Goal: Task Accomplishment & Management: Manage account settings

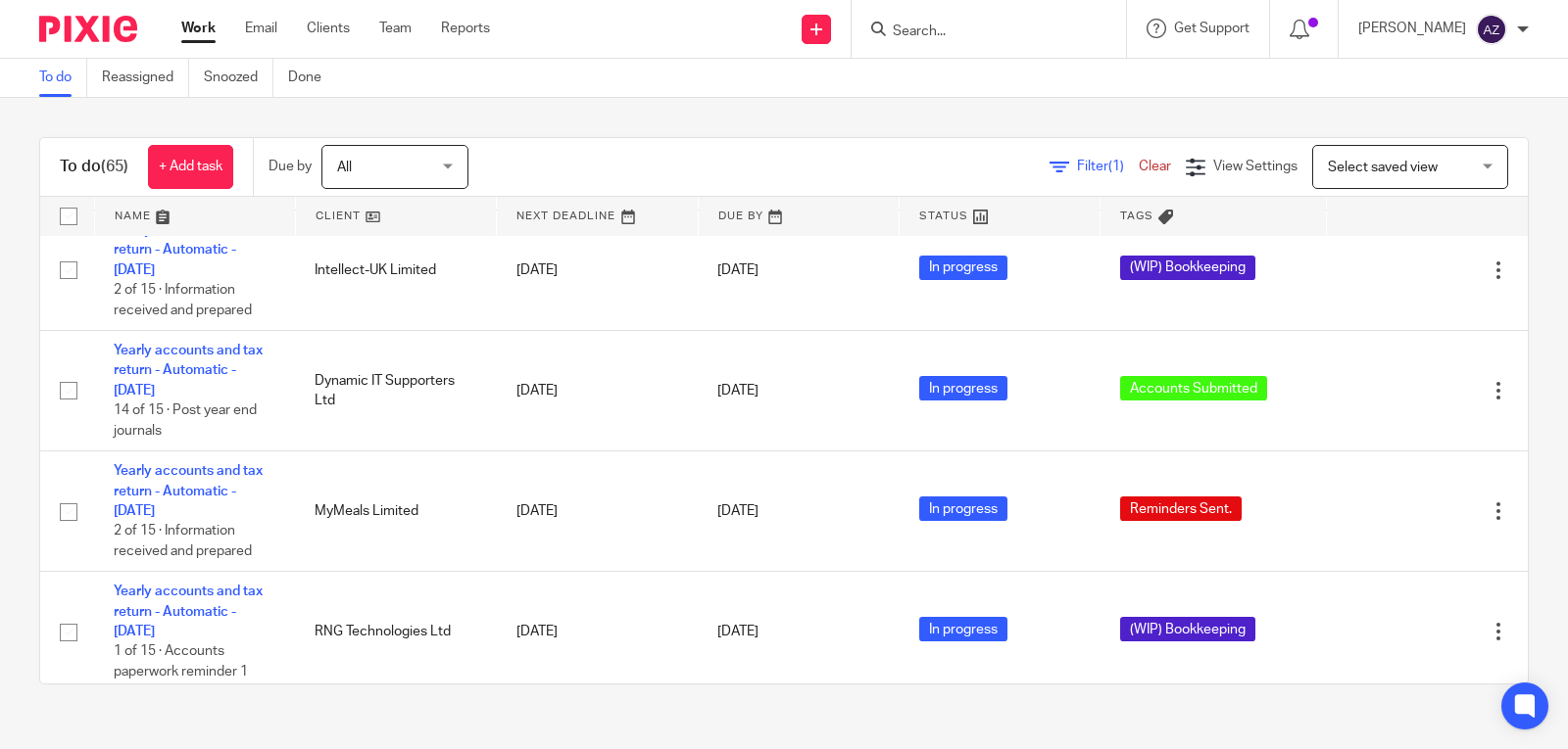
scroll to position [783, 0]
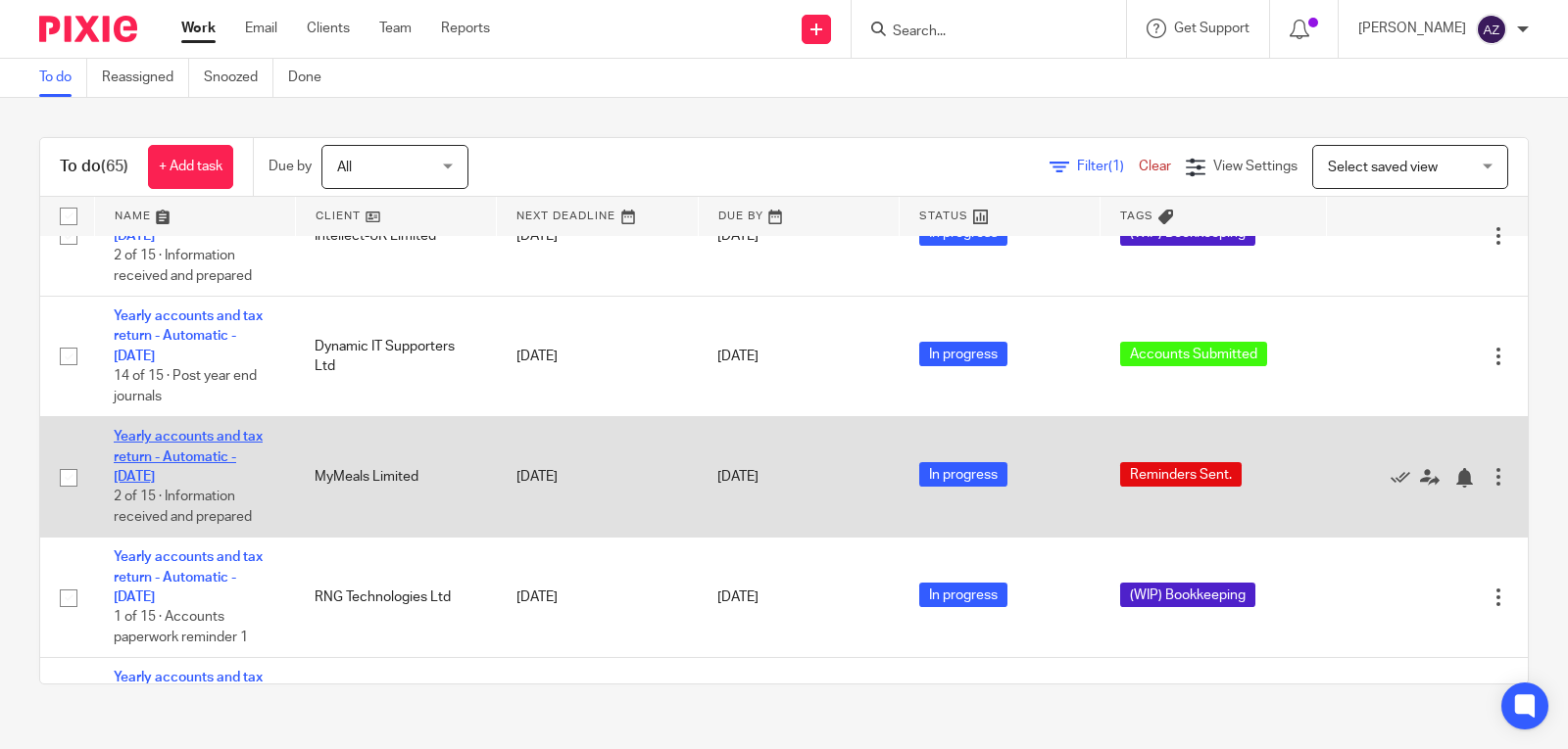
click at [164, 433] on link "Yearly accounts and tax return - Automatic - [DATE]" at bounding box center [187, 456] width 149 height 54
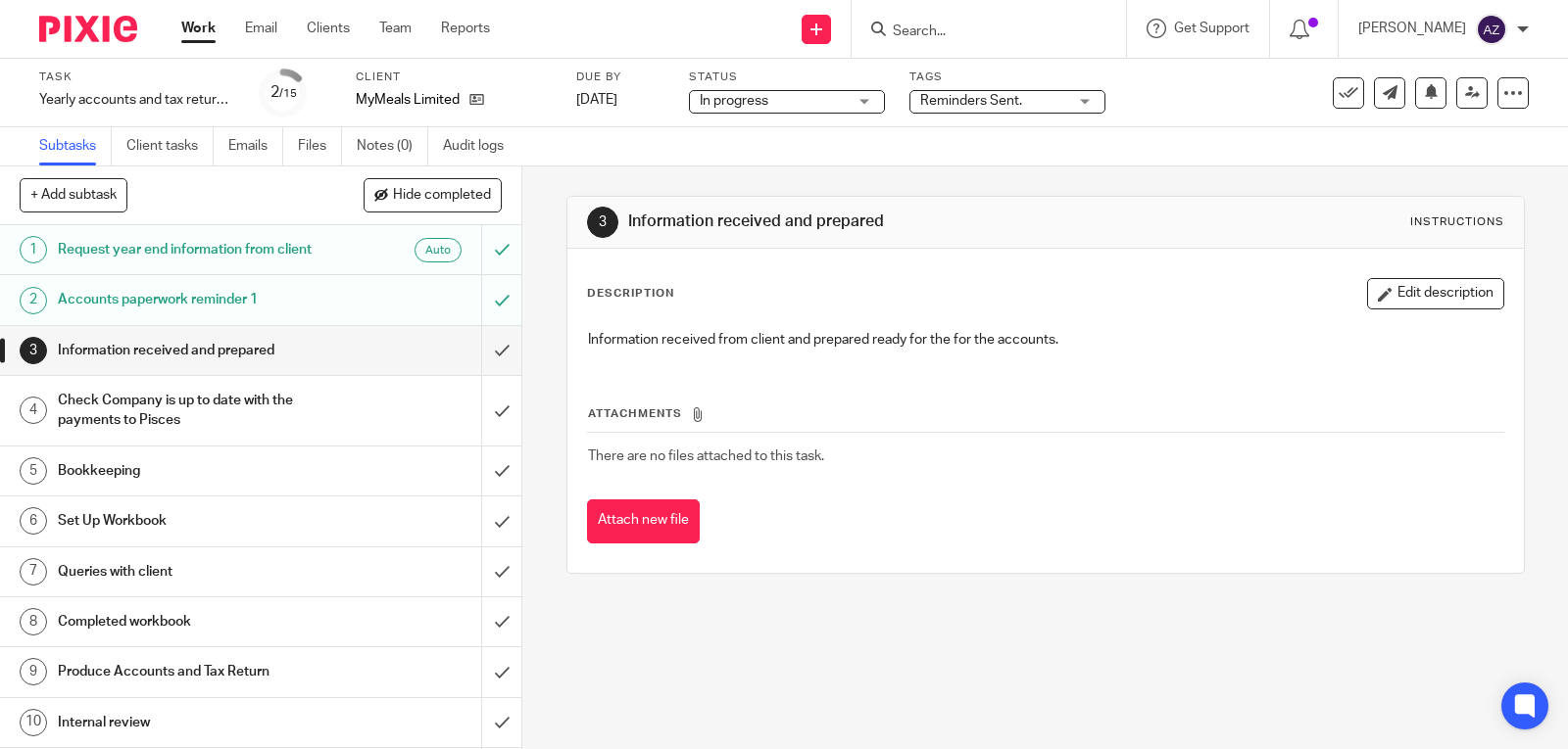
click at [1072, 96] on div "Reminders Sent." at bounding box center [1007, 102] width 196 height 24
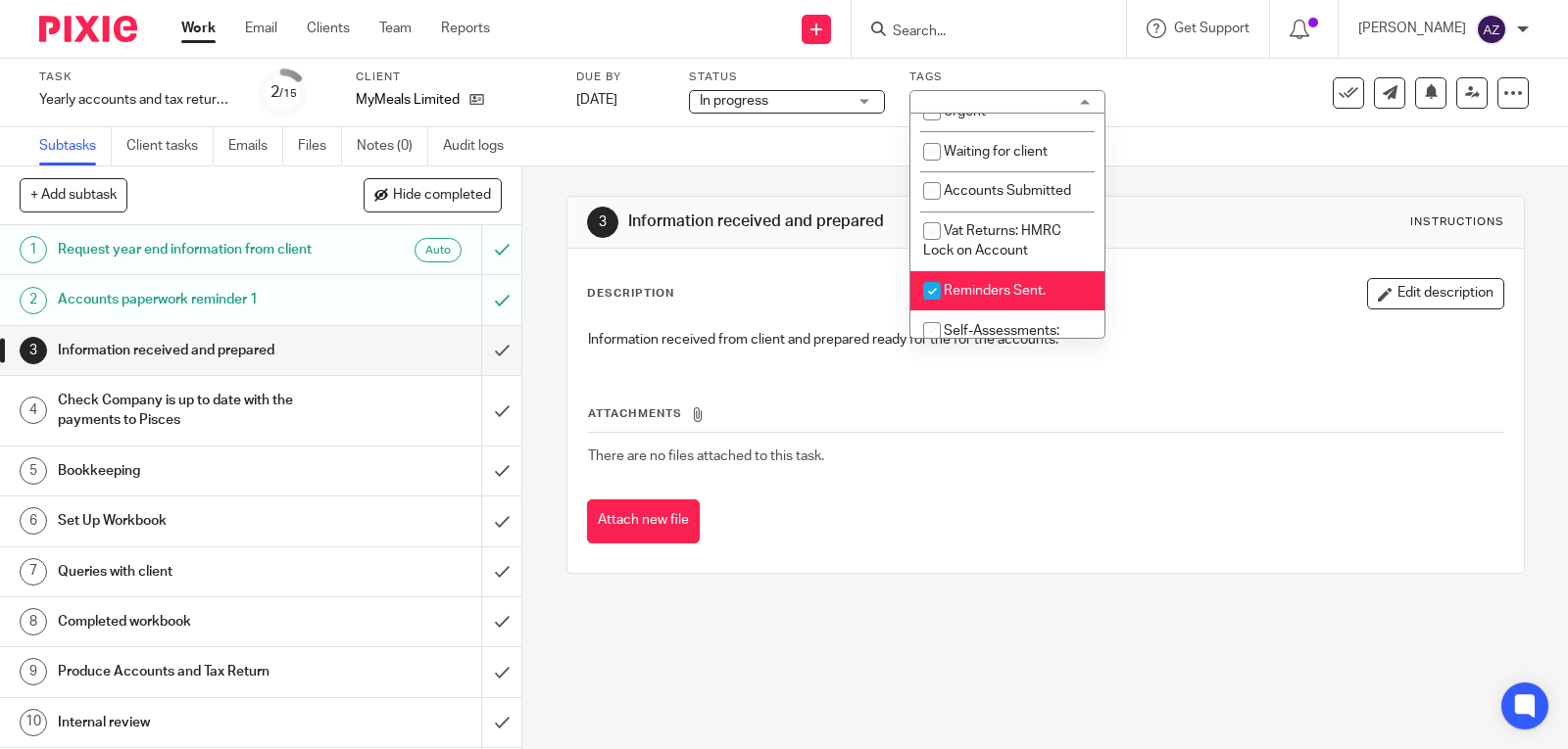
scroll to position [196, 0]
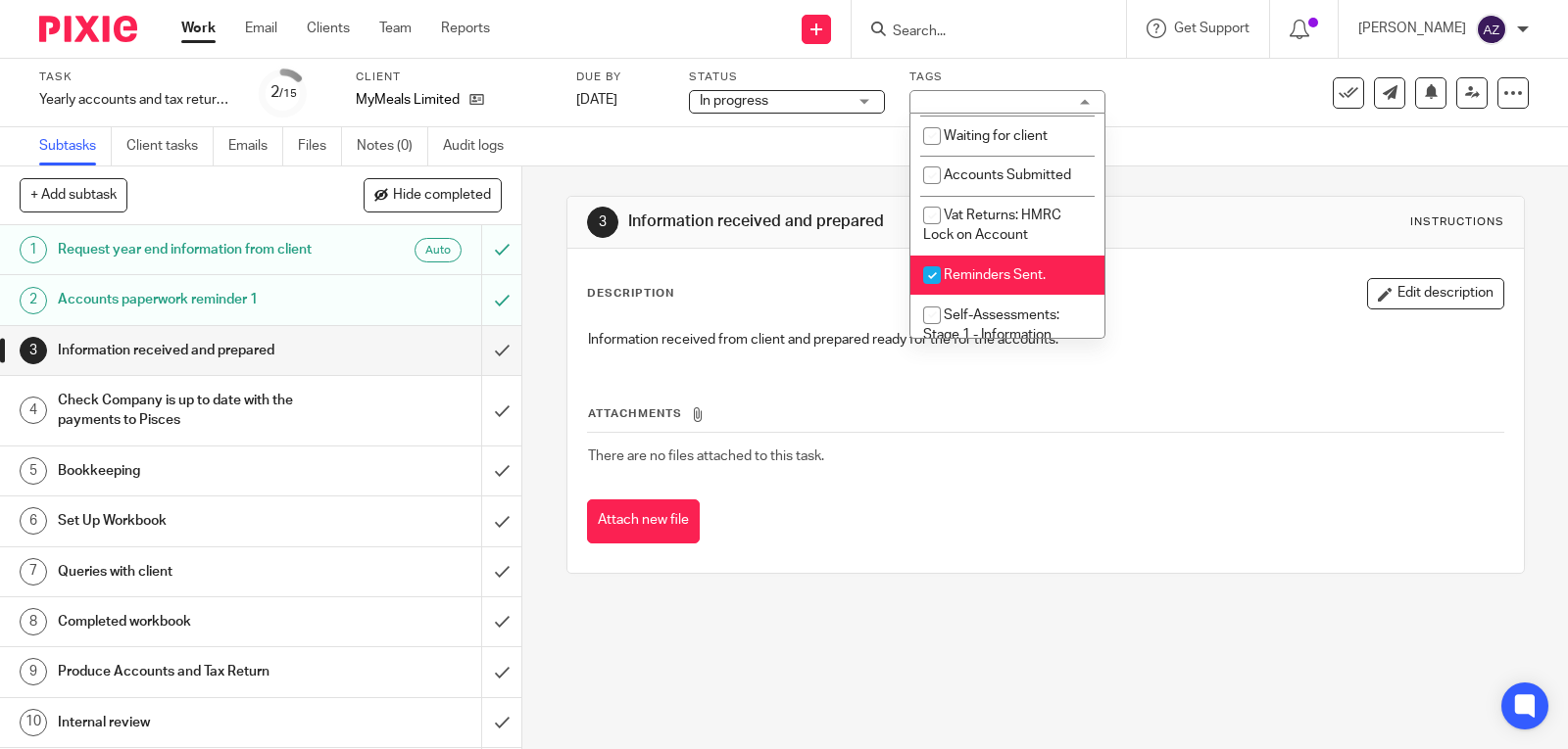
click at [934, 272] on input "checkbox" at bounding box center [932, 275] width 37 height 37
checkbox input "false"
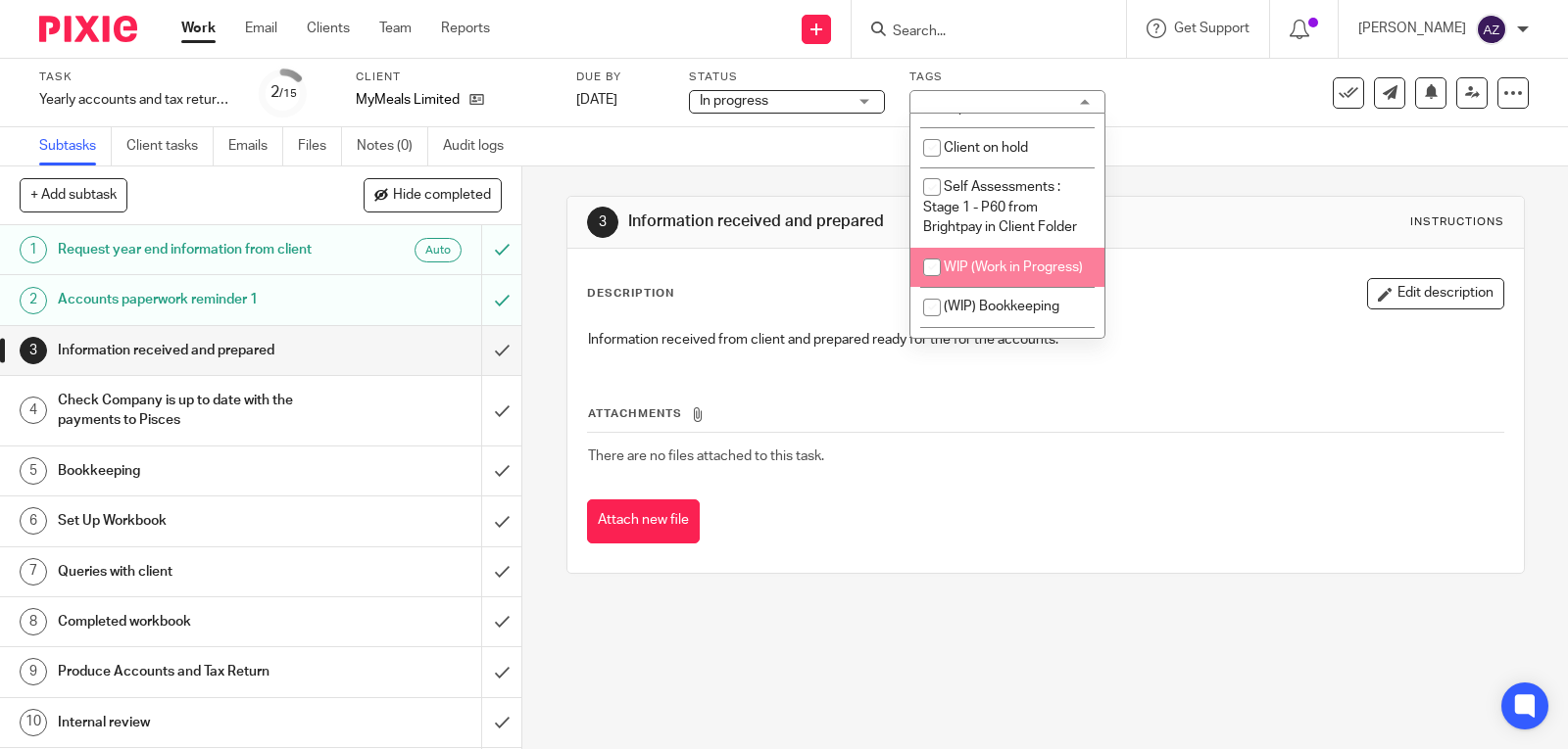
scroll to position [1763, 0]
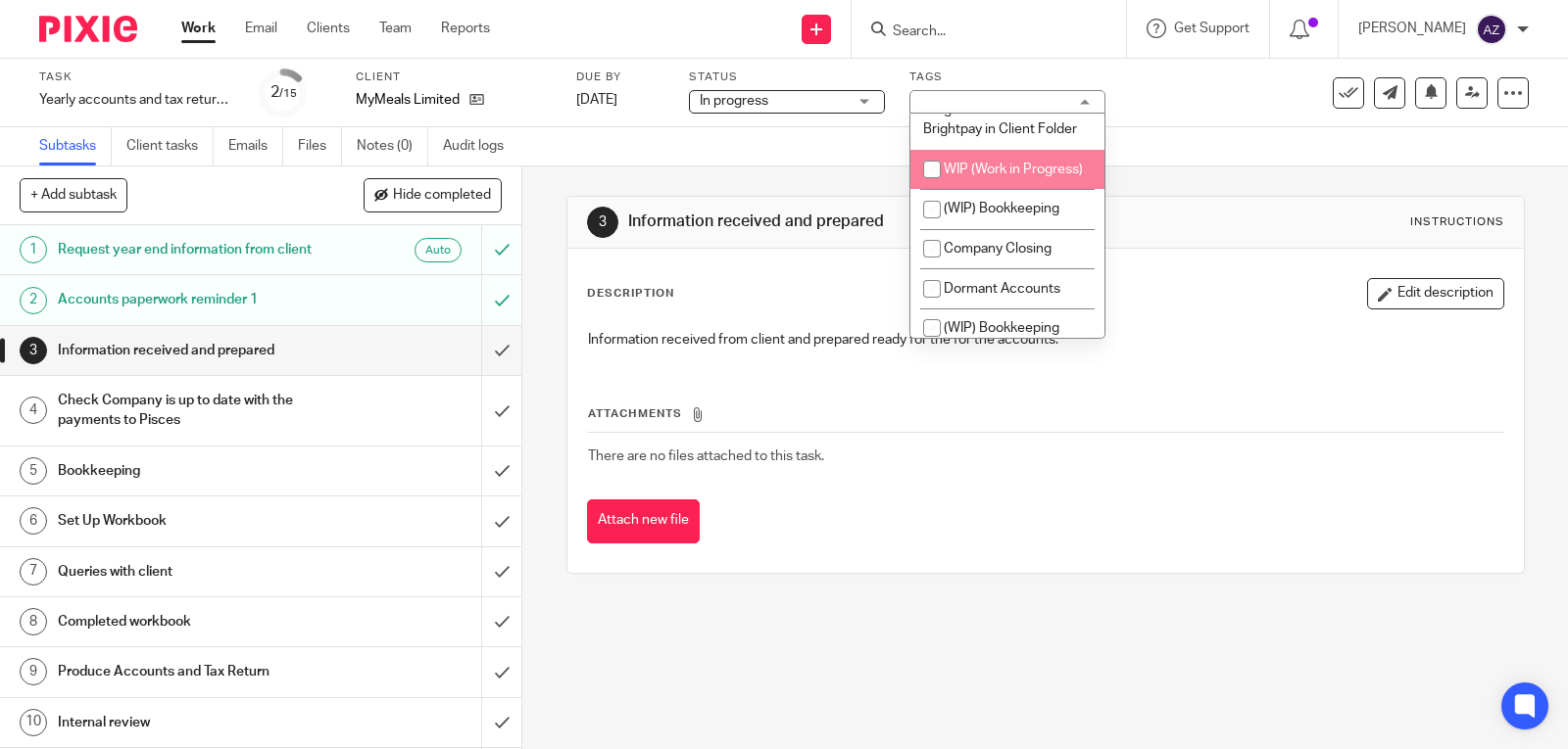
click at [935, 188] on input "checkbox" at bounding box center [932, 170] width 37 height 37
checkbox input "true"
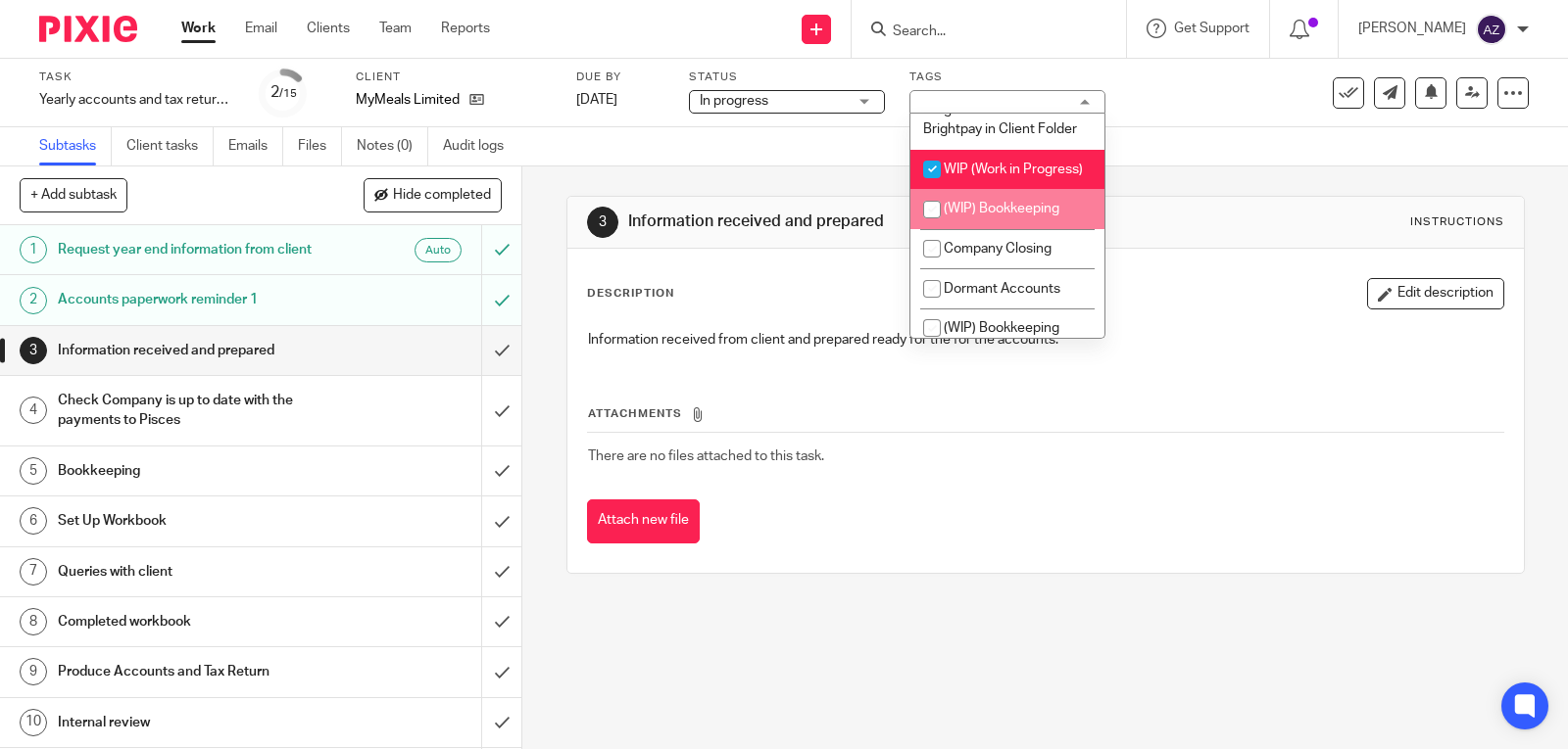
click at [930, 229] on input "checkbox" at bounding box center [932, 210] width 37 height 37
checkbox input "true"
click at [933, 188] on input "checkbox" at bounding box center [932, 170] width 37 height 37
checkbox input "false"
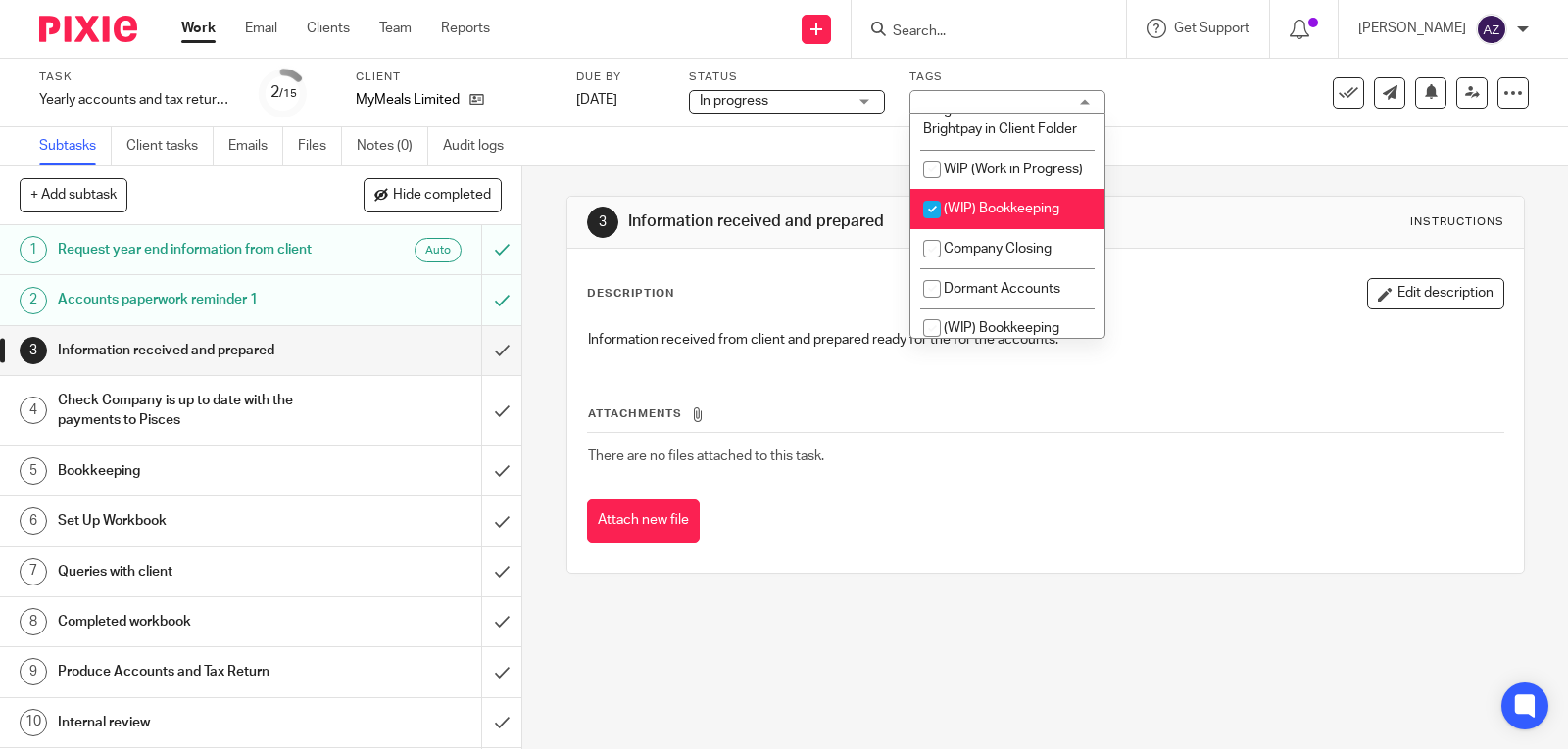
click at [1220, 170] on div "3 Information received and prepared Instructions Description Edit description I…" at bounding box center [1046, 384] width 959 height 437
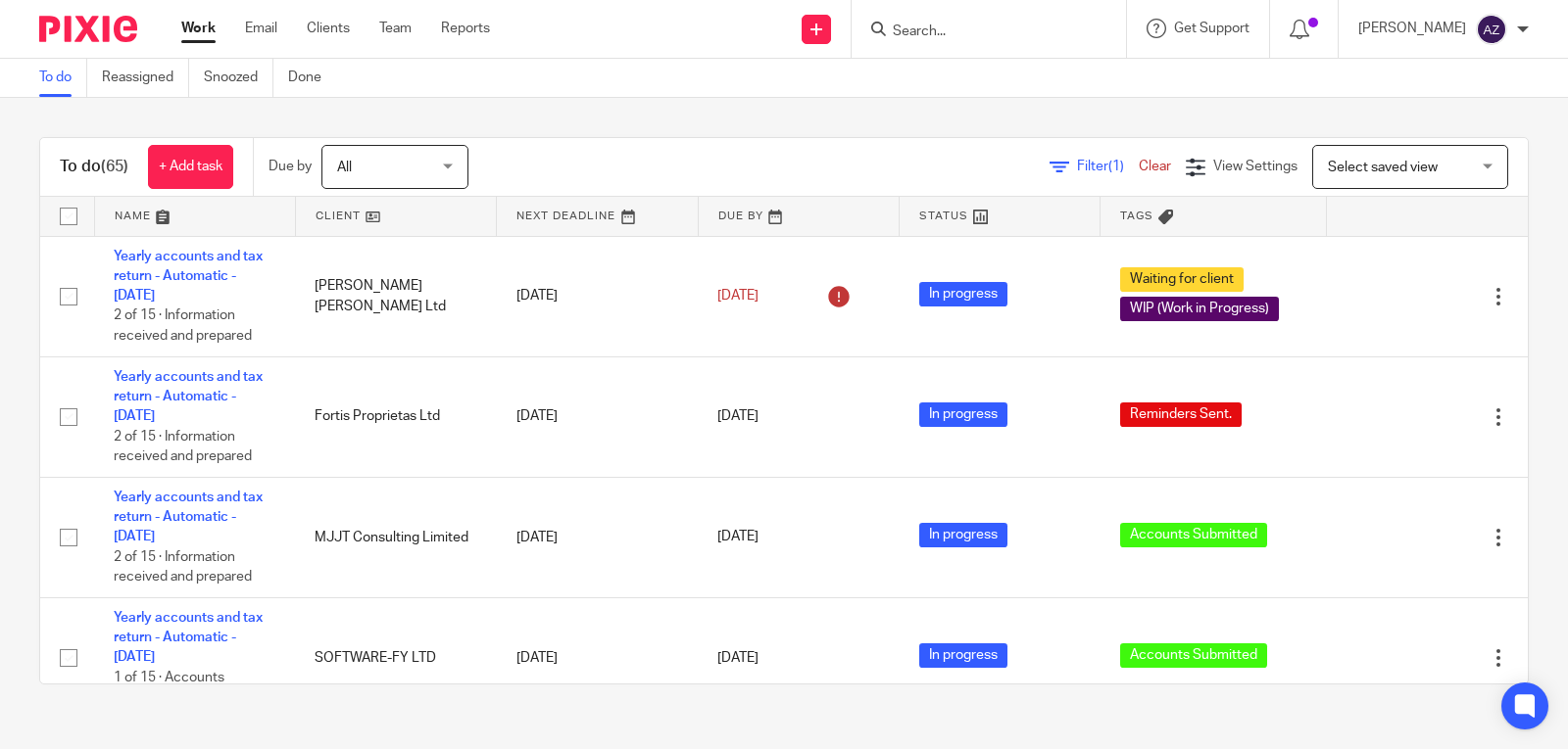
click at [947, 33] on input "Search" at bounding box center [979, 33] width 177 height 18
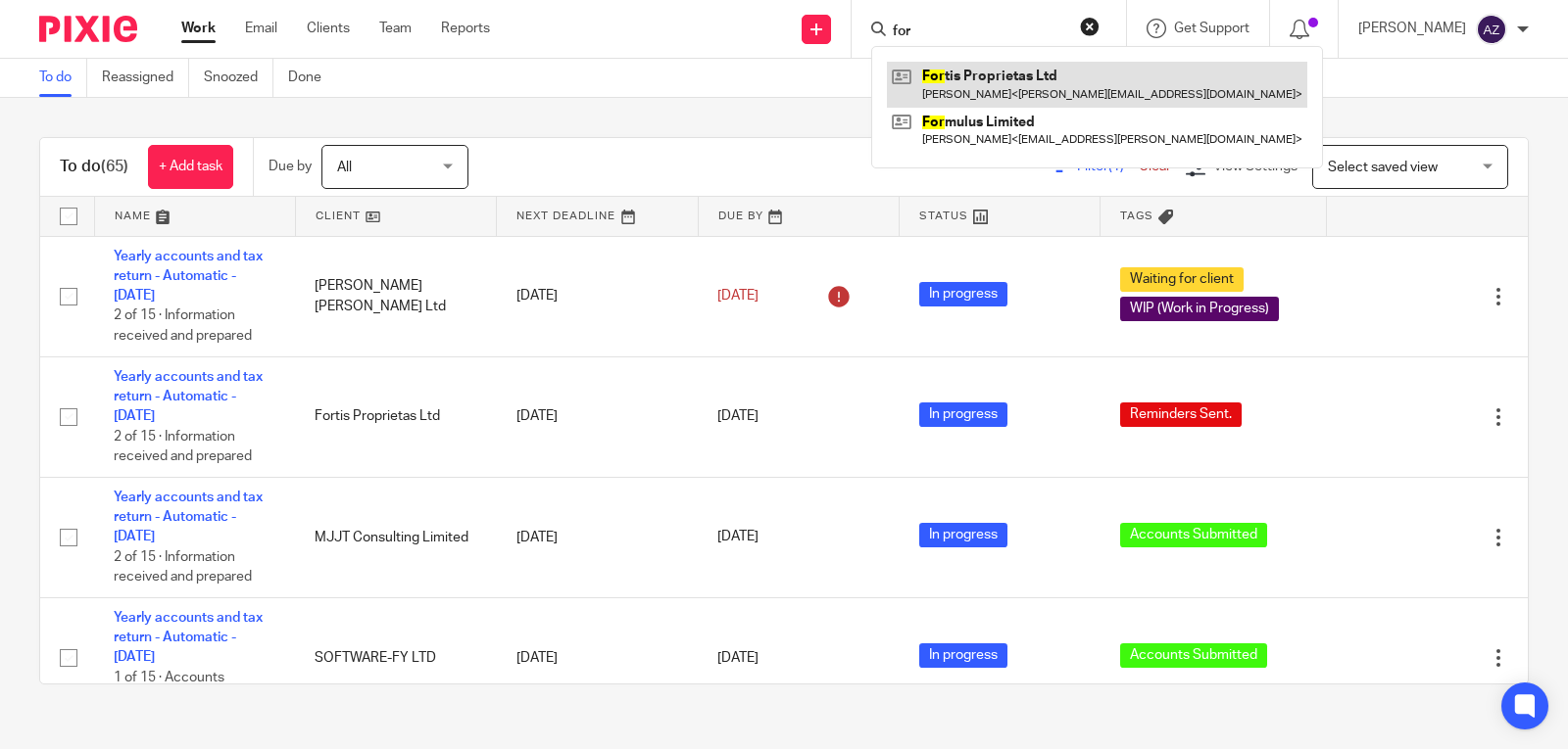
type input "for"
click at [971, 91] on link at bounding box center [1098, 85] width 420 height 45
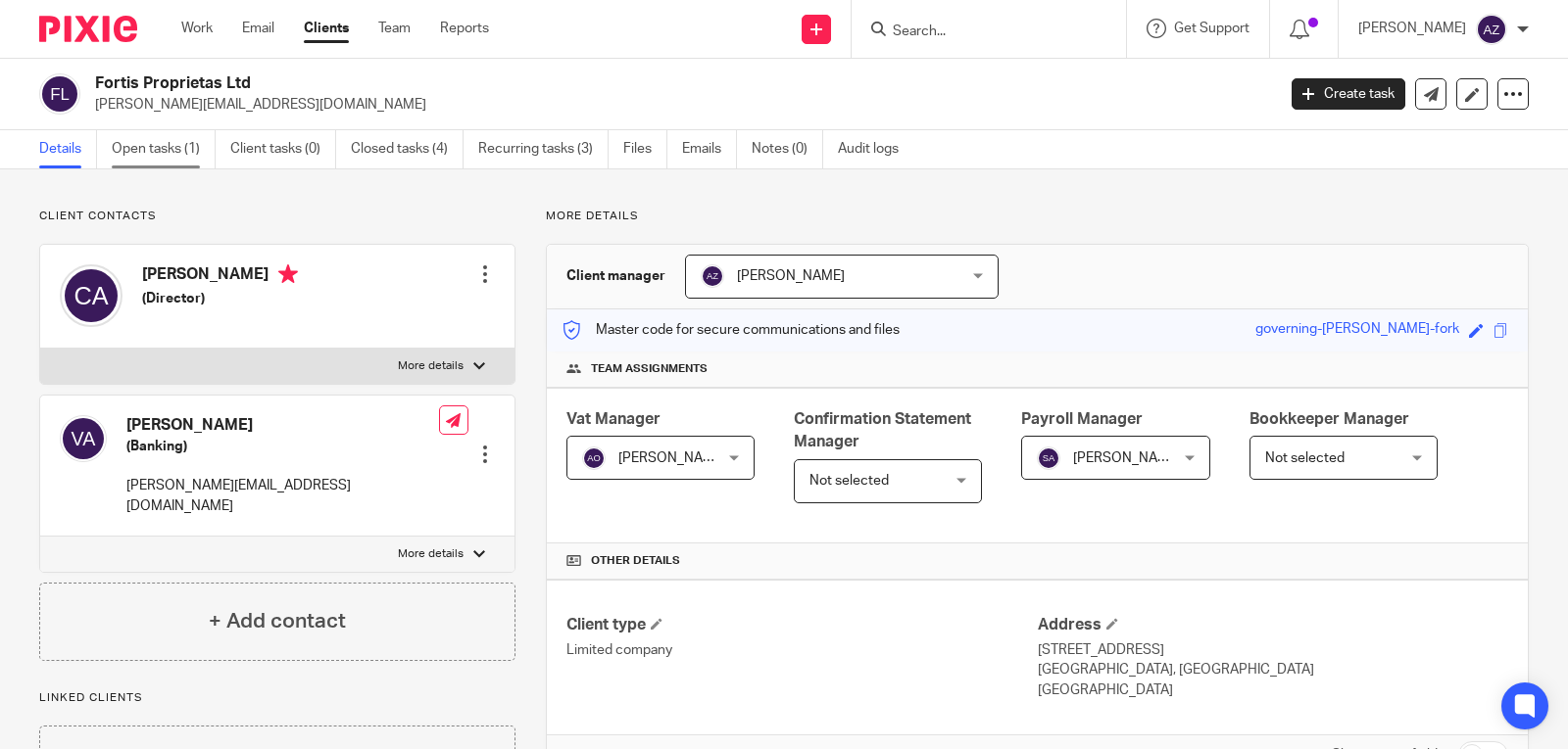
click at [189, 153] on link "Open tasks (1)" at bounding box center [163, 149] width 104 height 38
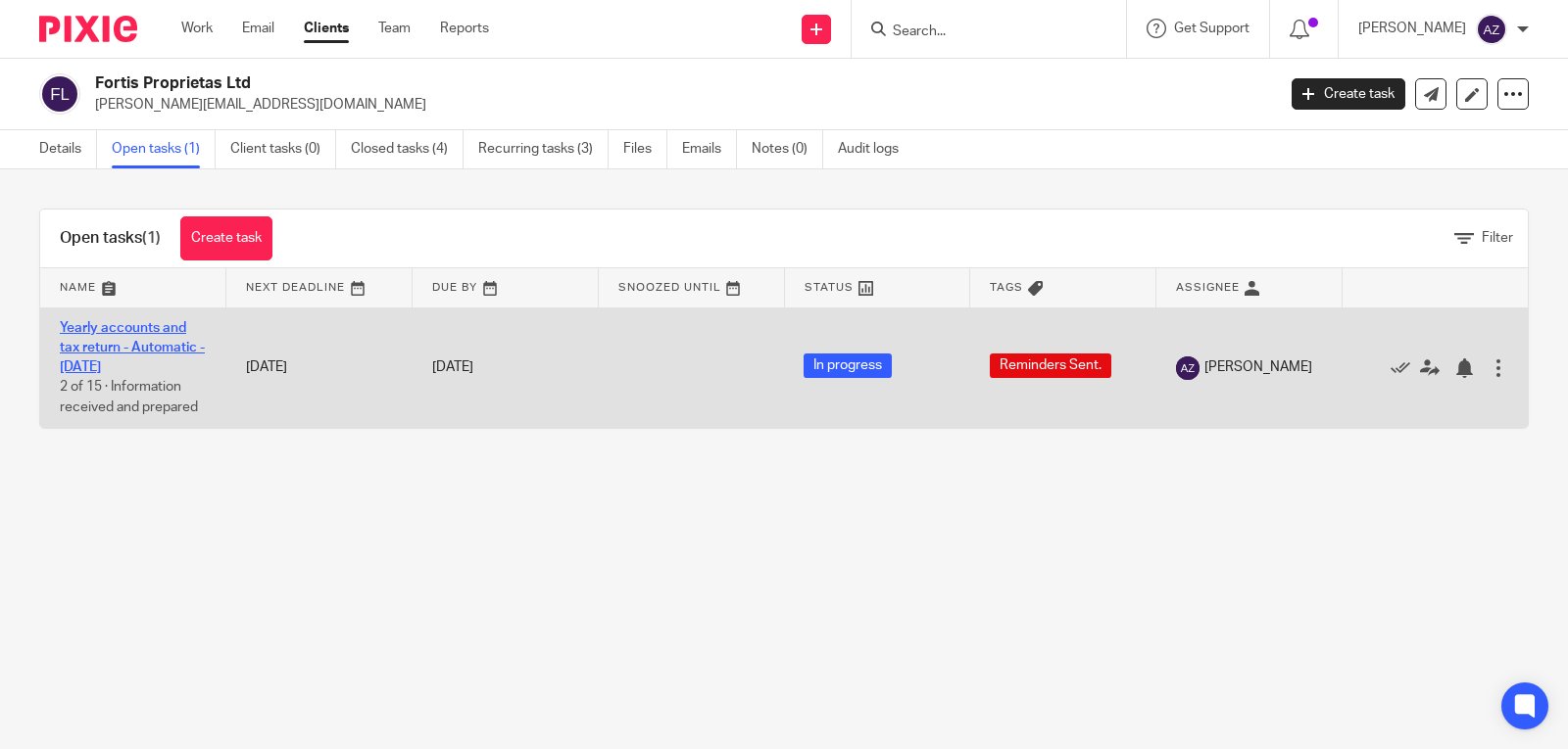
click at [145, 344] on link "Yearly accounts and tax return - Automatic - [DATE]" at bounding box center [132, 348] width 145 height 54
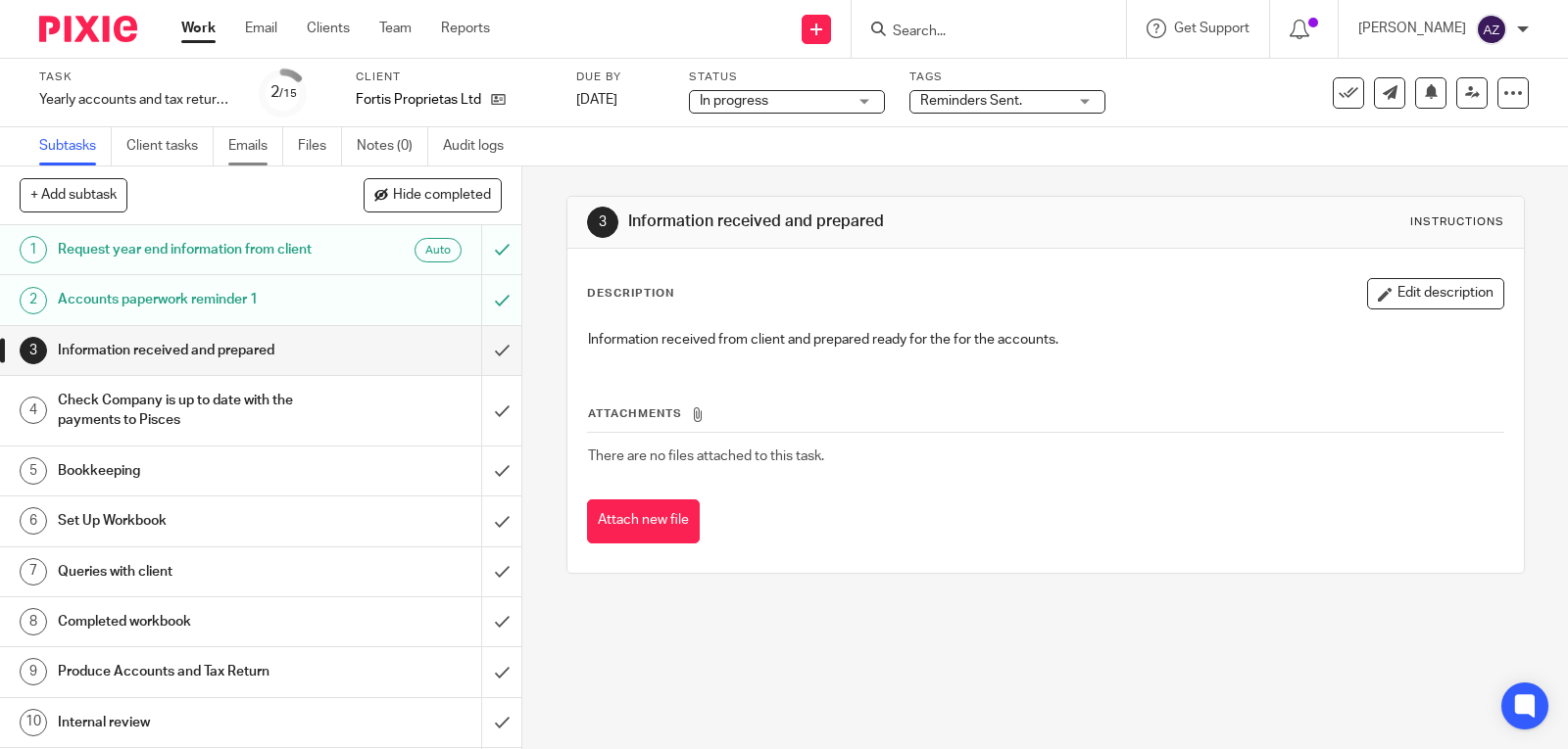
click at [235, 144] on link "Emails" at bounding box center [256, 146] width 55 height 38
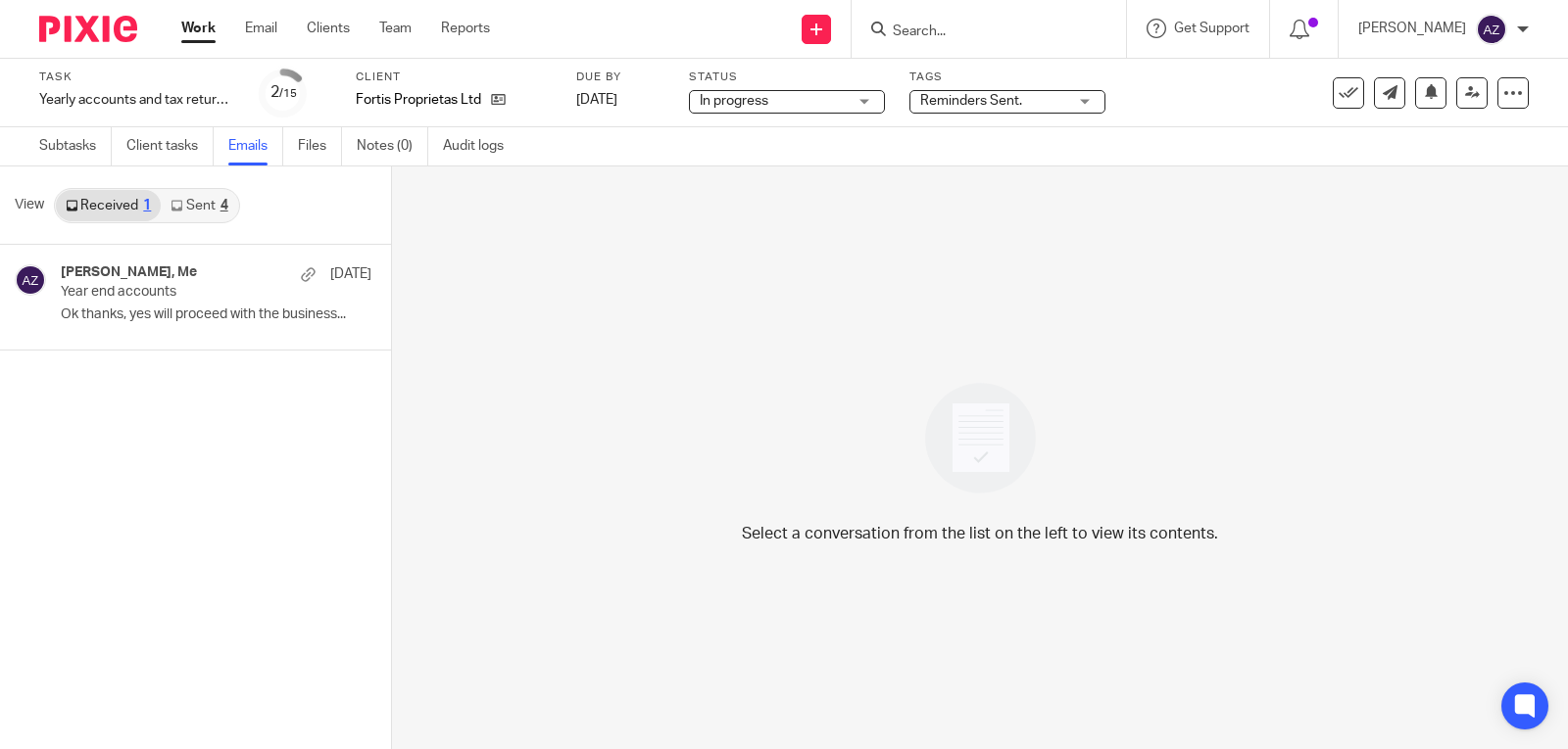
click at [208, 209] on link "Sent 4" at bounding box center [199, 206] width 77 height 32
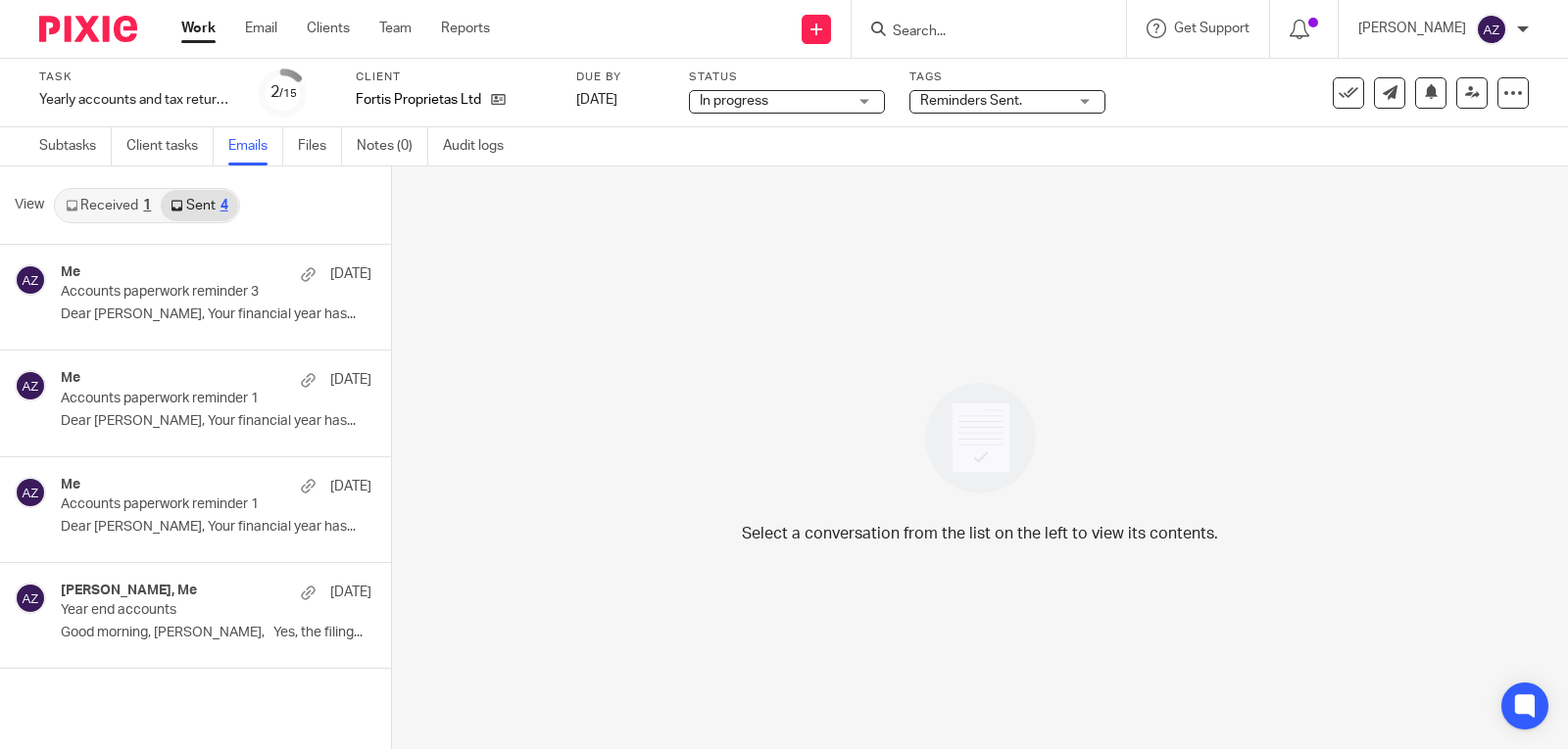
click at [114, 218] on link "Received 1" at bounding box center [108, 206] width 105 height 32
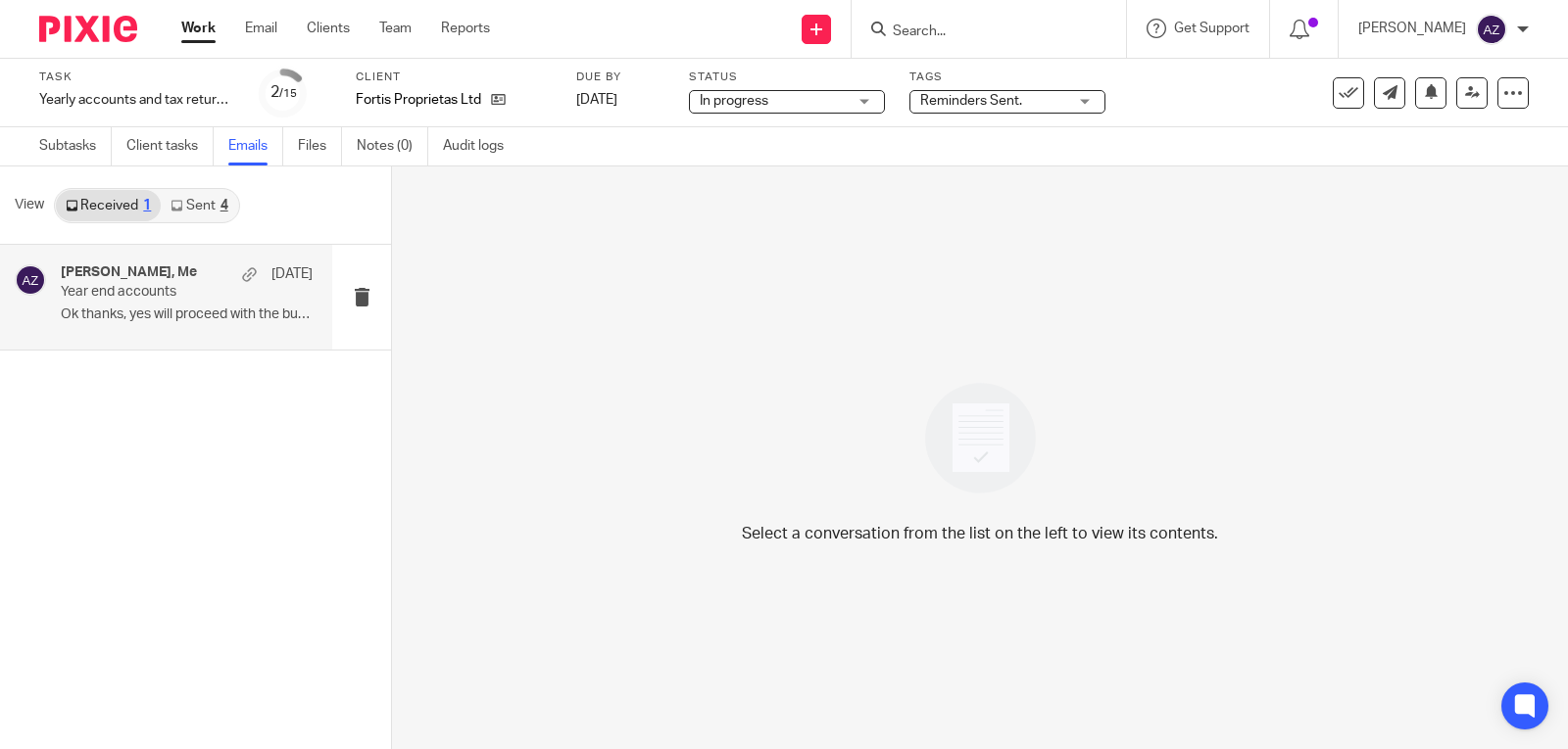
click at [187, 265] on div "Chris Ashton, Me 3 Jan" at bounding box center [186, 274] width 251 height 20
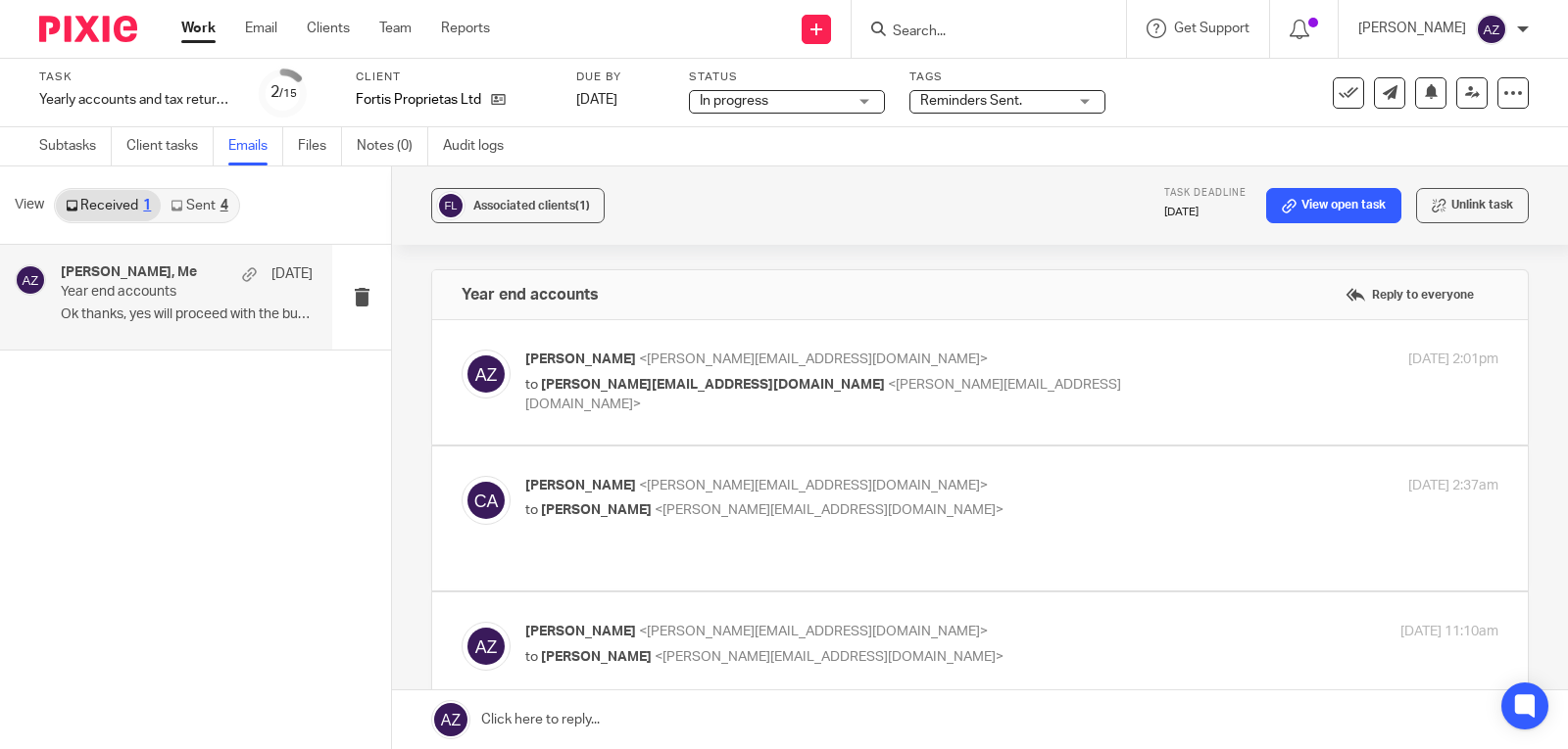
click at [179, 201] on icon at bounding box center [177, 206] width 12 height 12
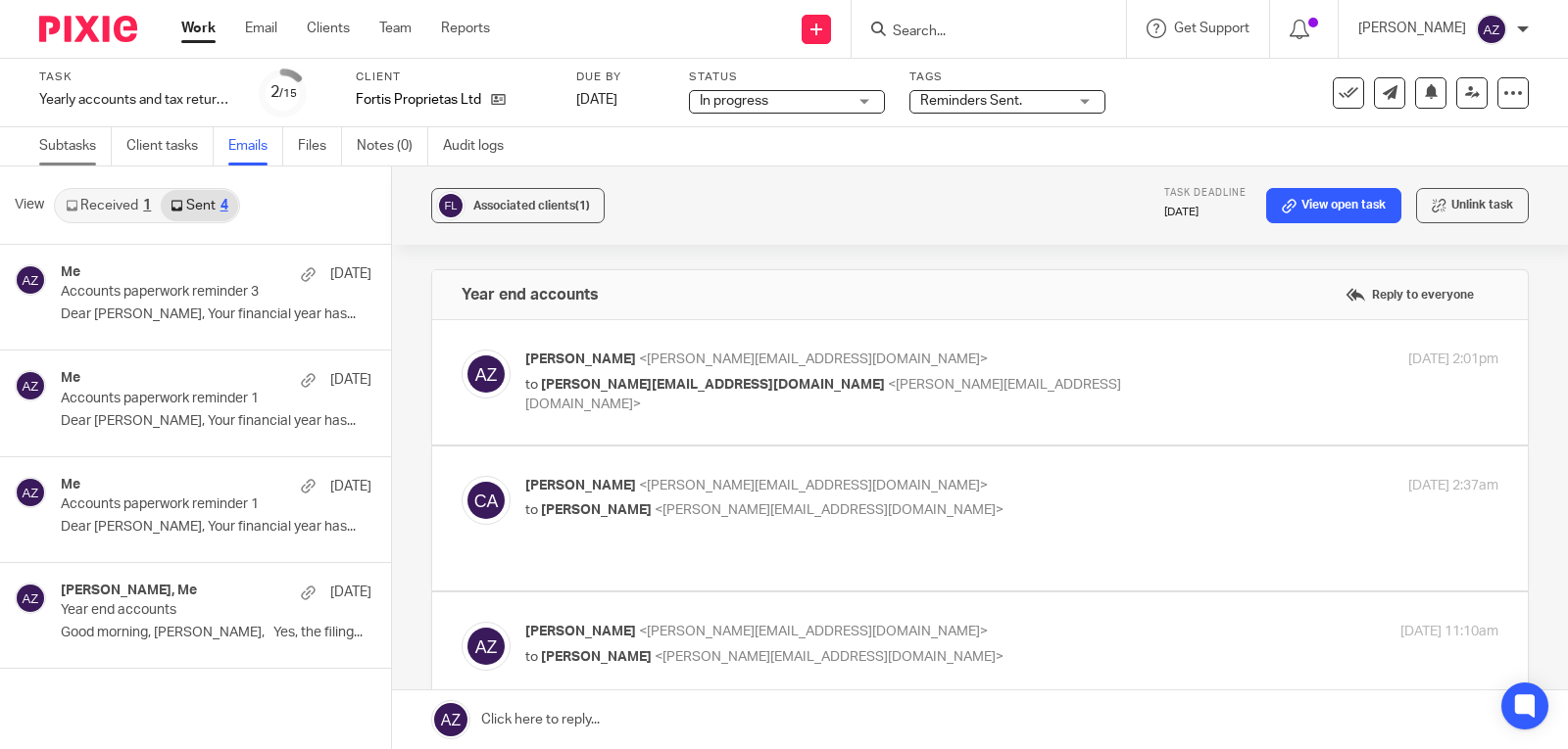
click at [73, 137] on link "Subtasks" at bounding box center [76, 146] width 73 height 38
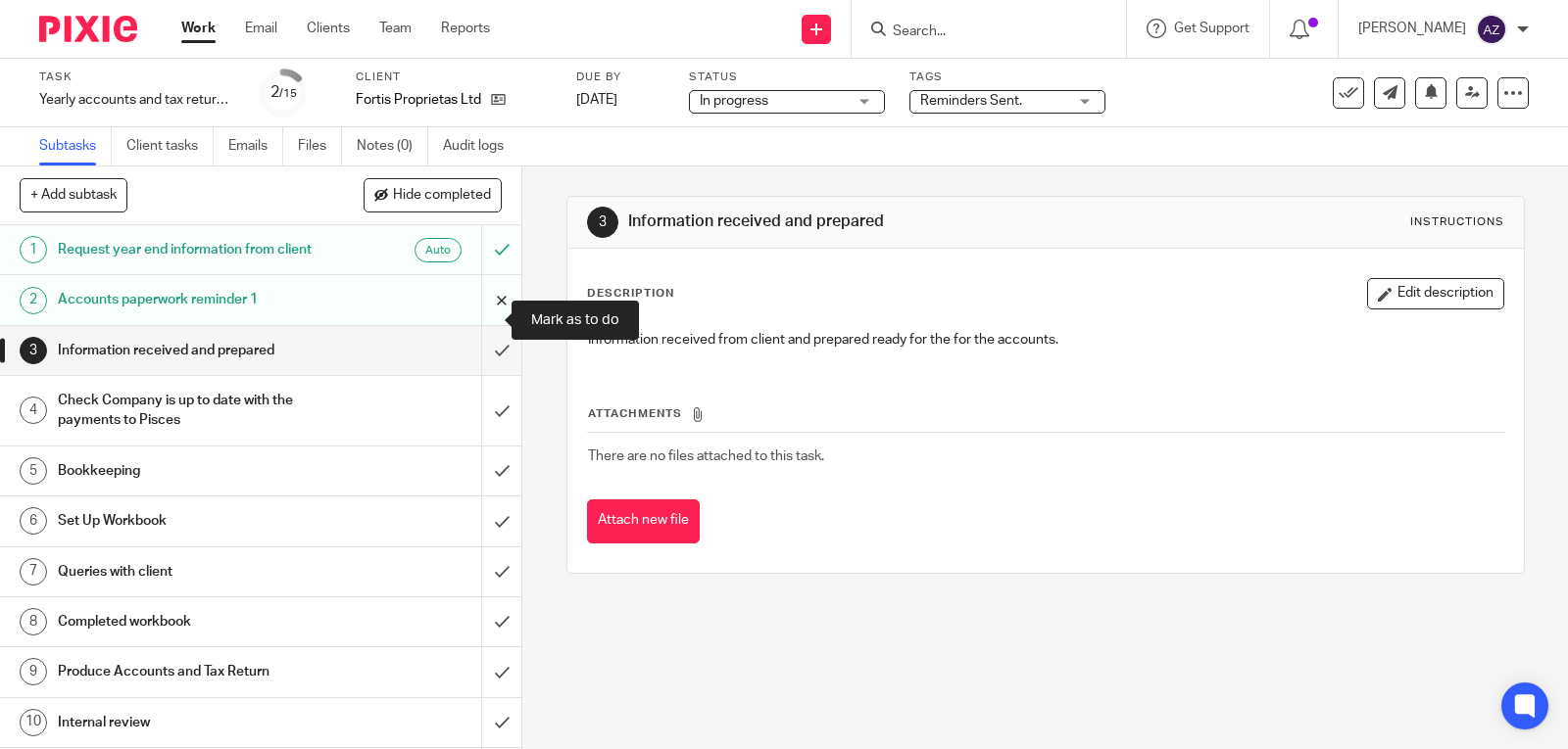
click at [478, 319] on input "submit" at bounding box center [260, 300] width 522 height 49
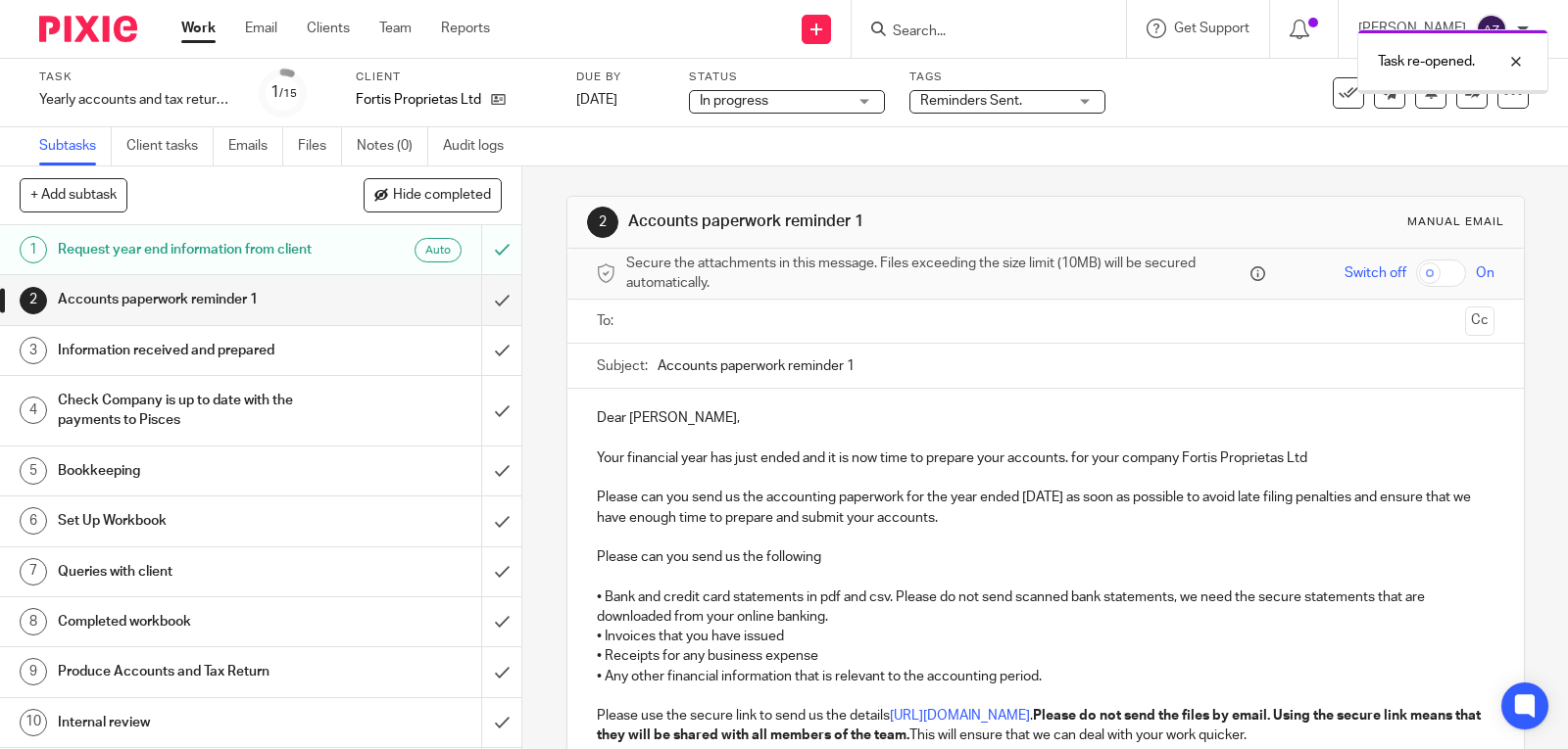
click at [880, 360] on input "Accounts paperwork reminder 1" at bounding box center [1076, 366] width 837 height 44
type input "Accounts paperwork reminder 4"
click at [770, 318] on input "text" at bounding box center [1044, 321] width 823 height 23
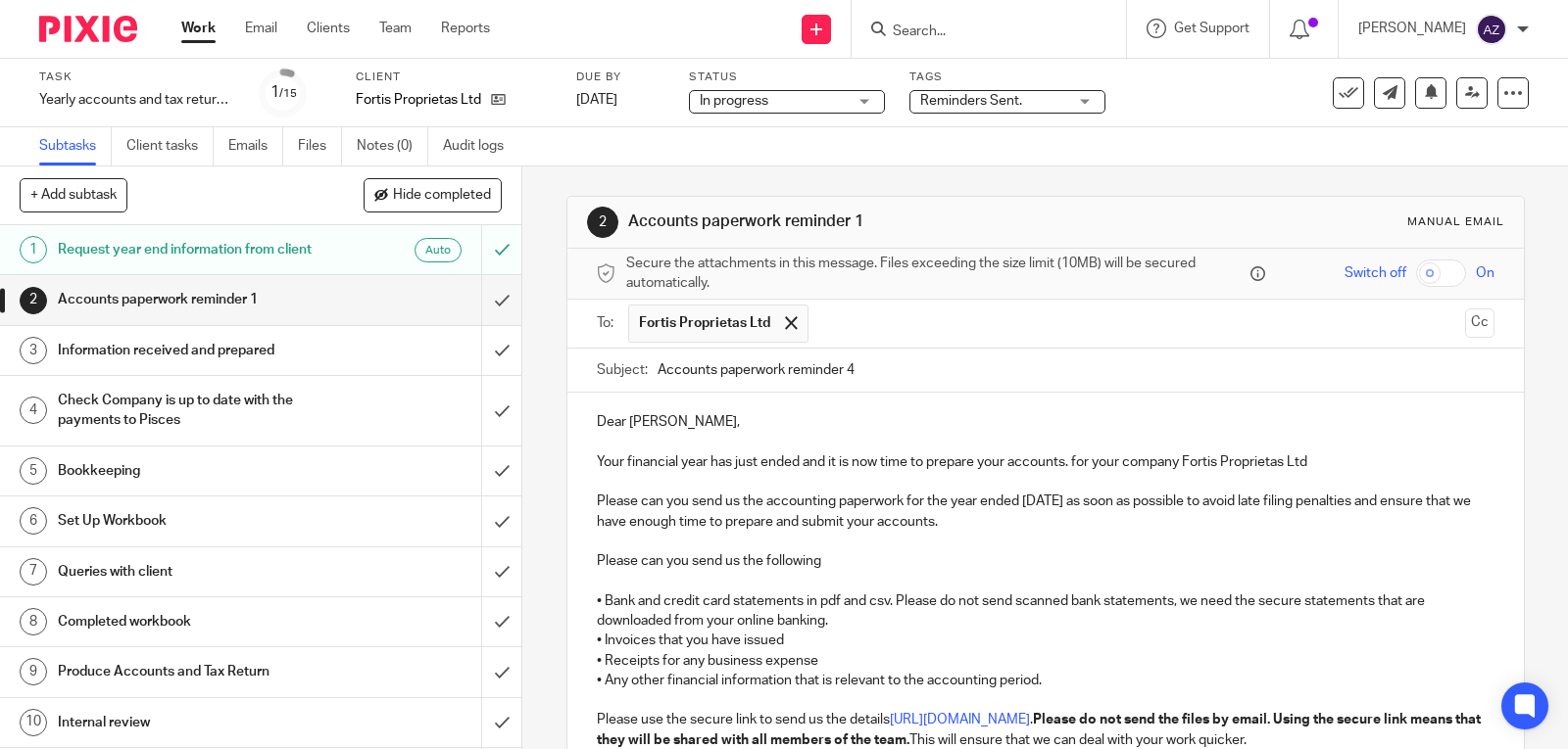
click at [930, 333] on input "text" at bounding box center [1137, 323] width 638 height 38
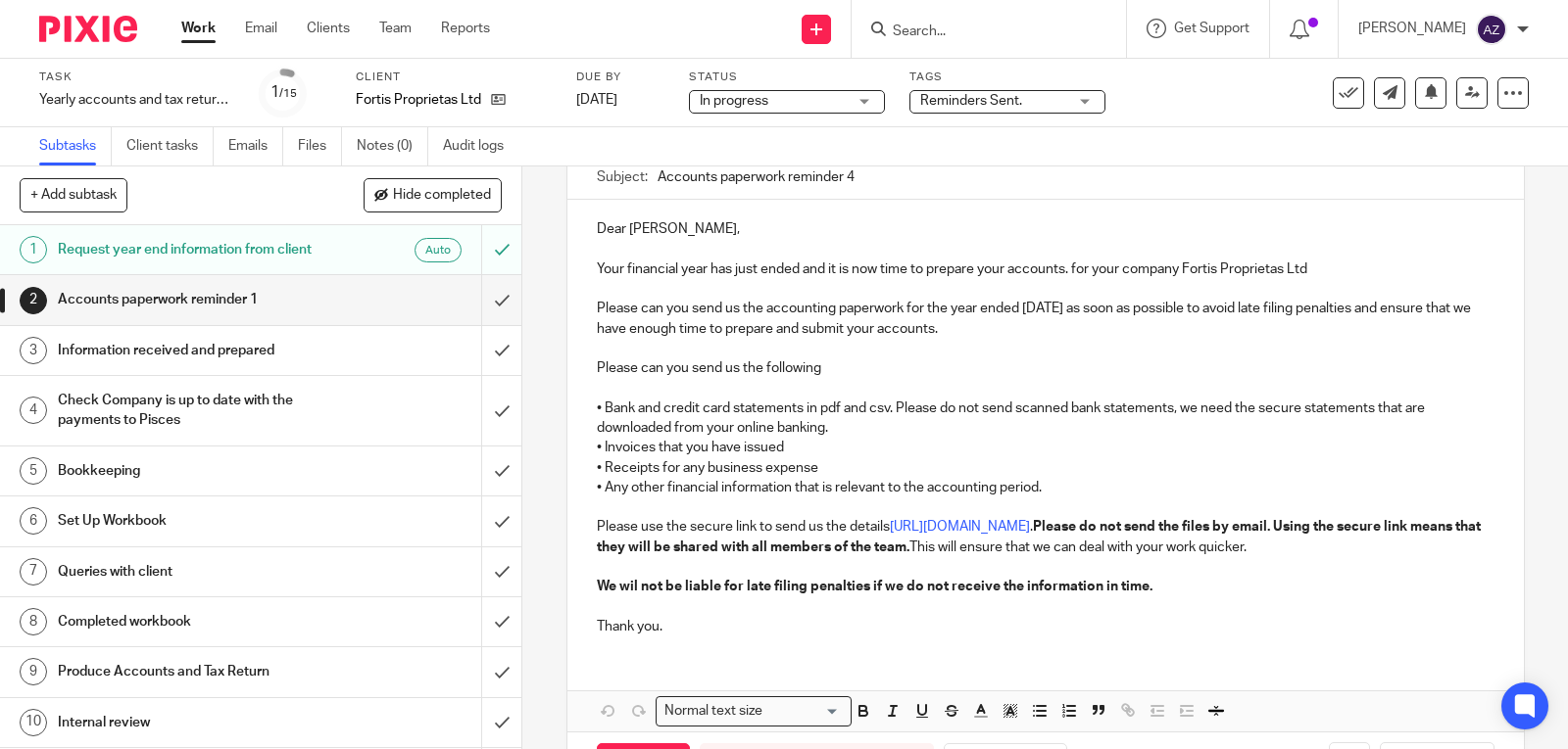
scroll to position [290, 0]
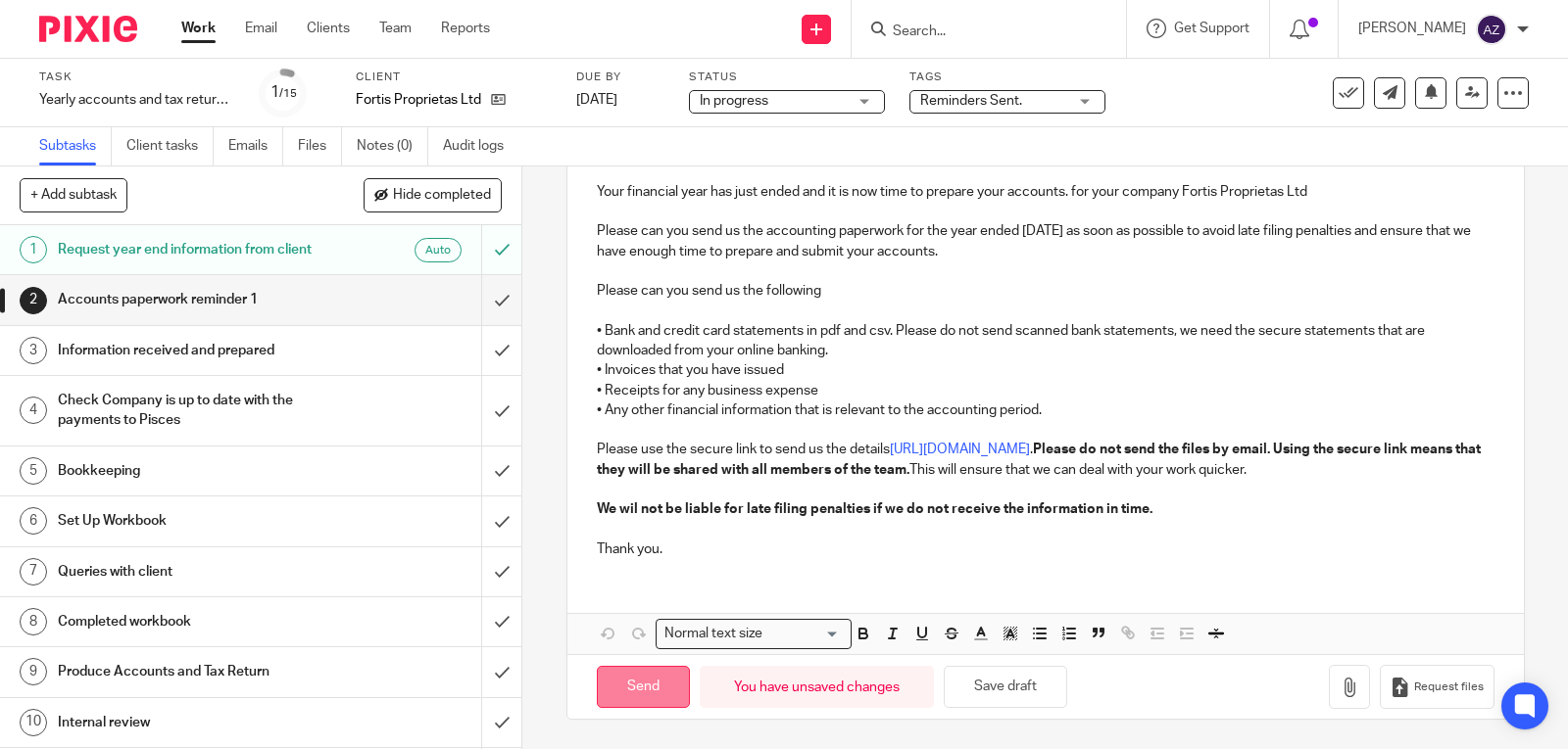
click at [637, 694] on input "Send" at bounding box center [643, 687] width 93 height 42
type input "Sent"
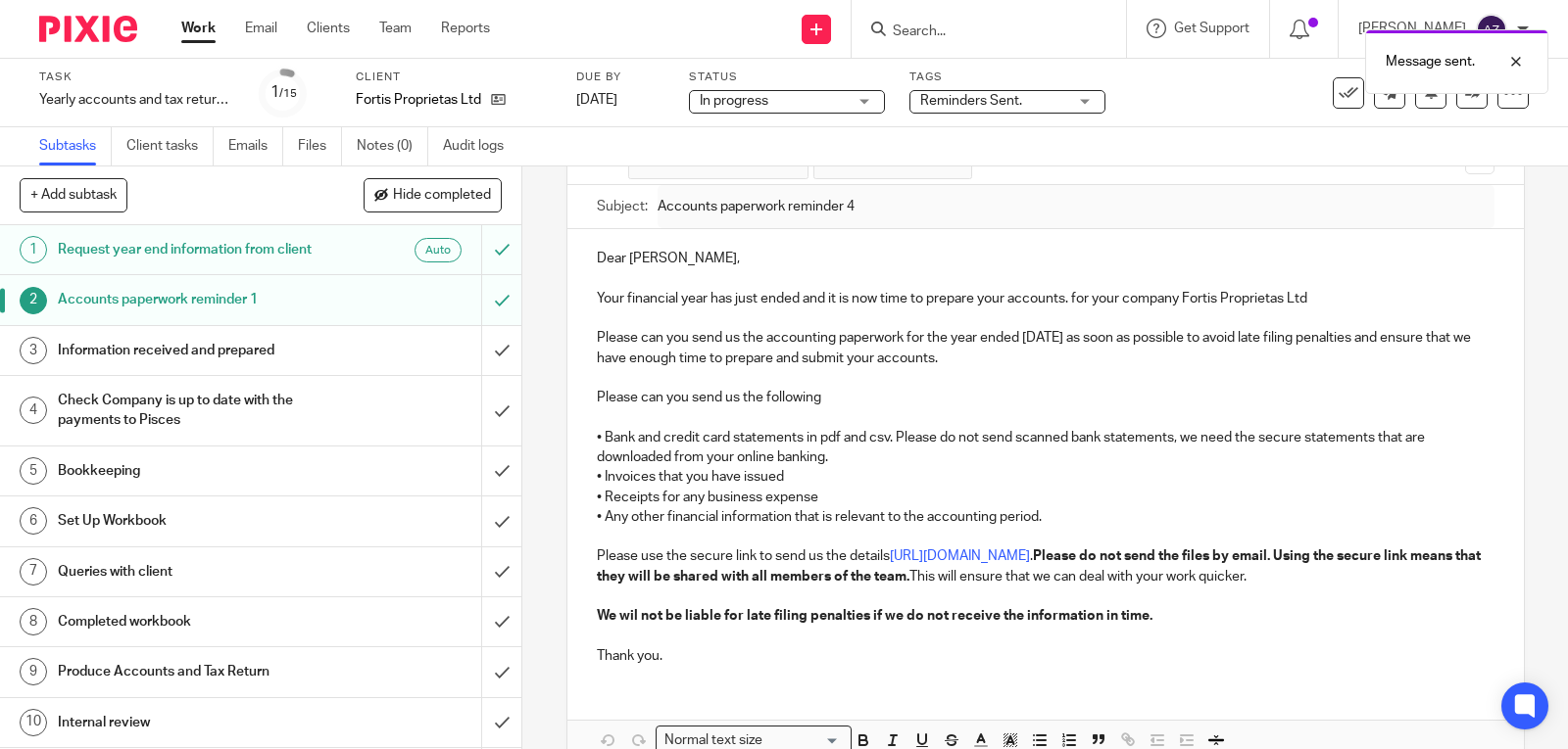
scroll to position [0, 0]
